Goal: Transaction & Acquisition: Purchase product/service

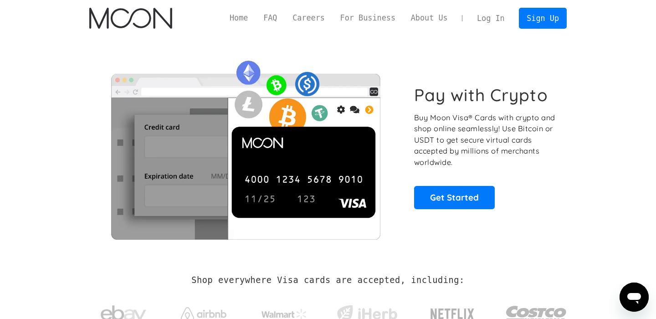
click at [480, 14] on link "Log In" at bounding box center [490, 18] width 43 height 20
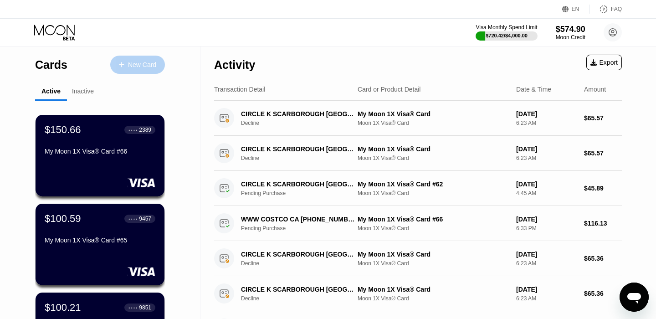
click at [127, 61] on div at bounding box center [126, 65] width 4 height 8
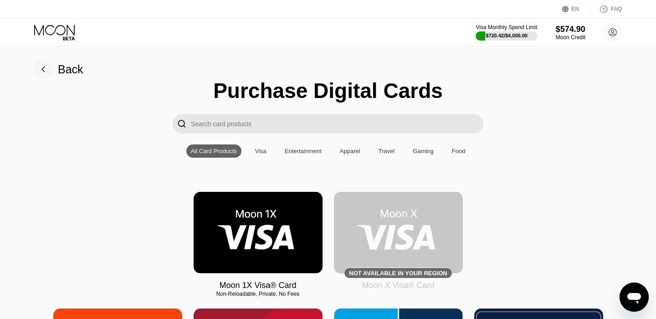
click at [241, 220] on img at bounding box center [258, 233] width 129 height 82
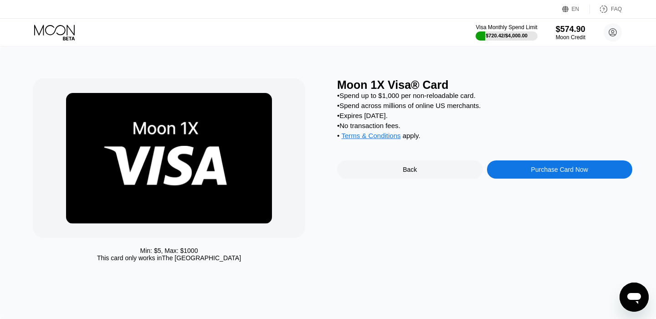
click at [536, 171] on div "Purchase Card Now" at bounding box center [559, 169] width 57 height 7
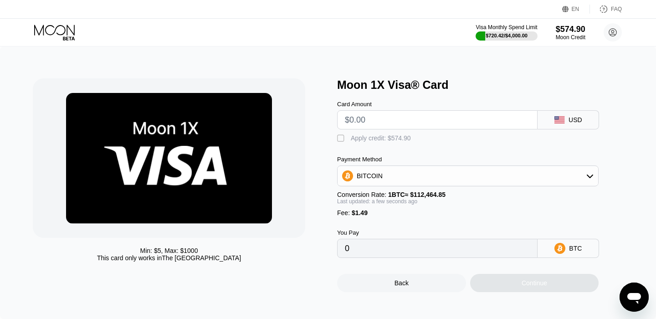
click at [406, 120] on input "text" at bounding box center [437, 120] width 185 height 18
type input "$500"
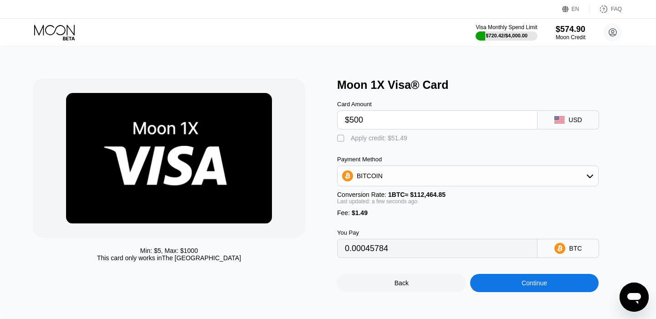
type input "0.00445909"
type input "$500"
click at [376, 140] on div "Apply credit: $501.49" at bounding box center [381, 137] width 60 height 7
type input "0"
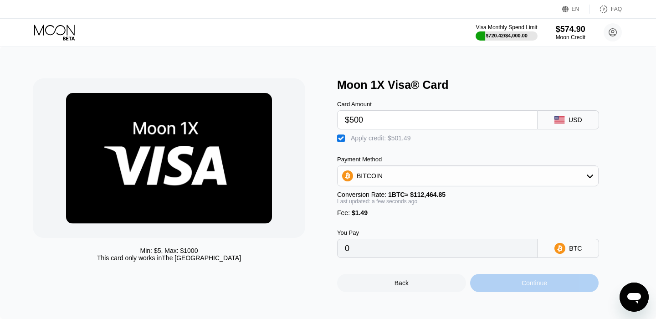
click at [522, 284] on div "Continue" at bounding box center [535, 282] width 26 height 7
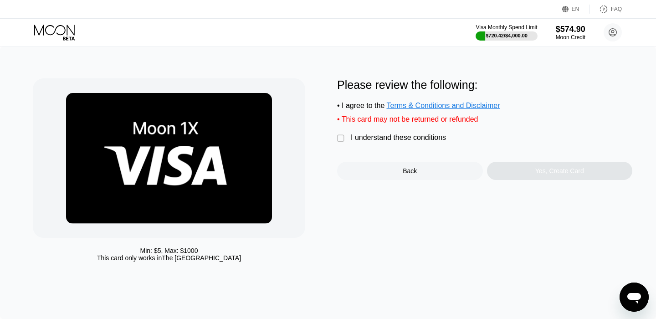
click at [425, 132] on div "Please review the following: • I agree to the Terms & Conditions and Disclaimer…" at bounding box center [484, 129] width 295 height 102
click at [425, 135] on div "I understand these conditions" at bounding box center [398, 137] width 95 height 8
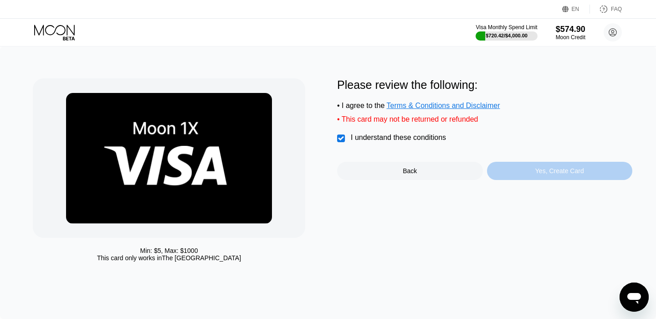
click at [534, 168] on div "Yes, Create Card" at bounding box center [560, 171] width 146 height 18
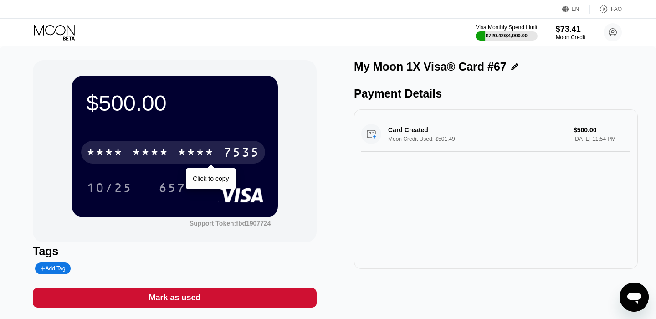
click at [232, 155] on div "7535" at bounding box center [241, 153] width 36 height 15
